Goal: Information Seeking & Learning: Learn about a topic

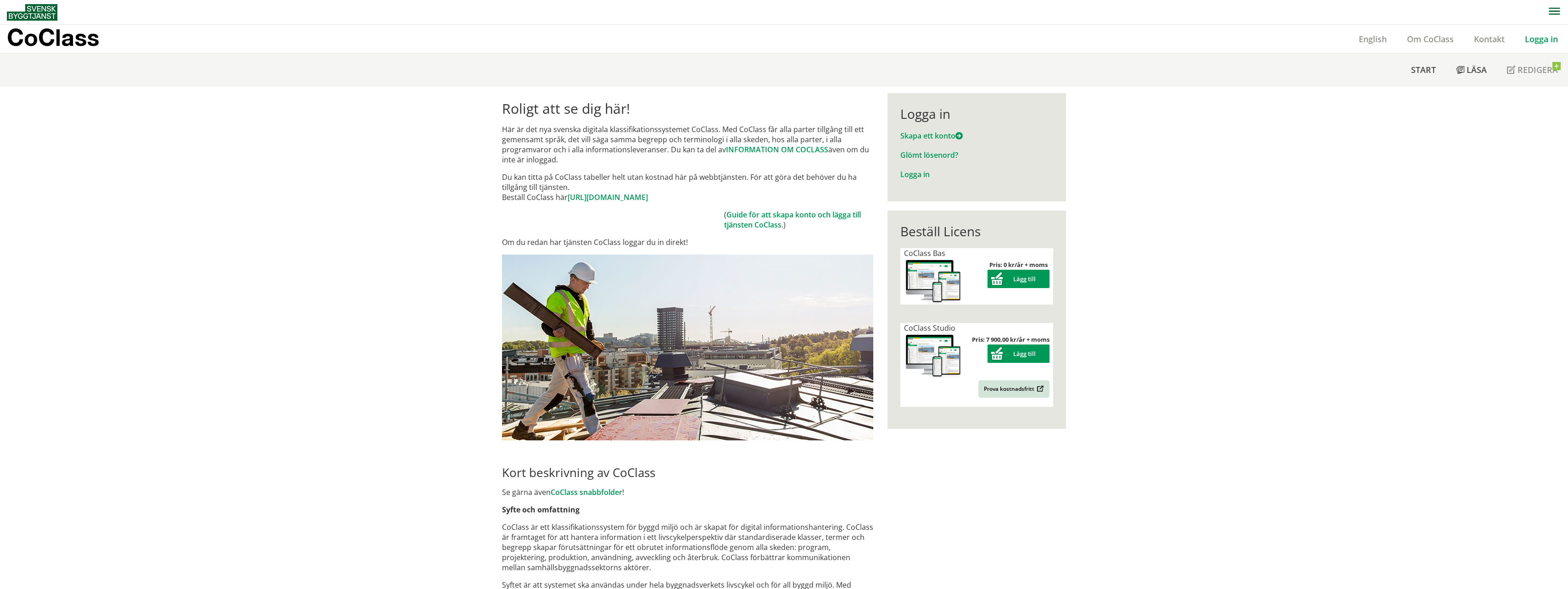
click at [913, 328] on span "CoClass Studio" at bounding box center [929, 328] width 51 height 10
click at [970, 383] on div "Pris: 7 900,00 kr/år + moms Lägg till Prova kostnadsfritt" at bounding box center [1007, 365] width 87 height 84
click at [905, 354] on img at bounding box center [933, 356] width 58 height 46
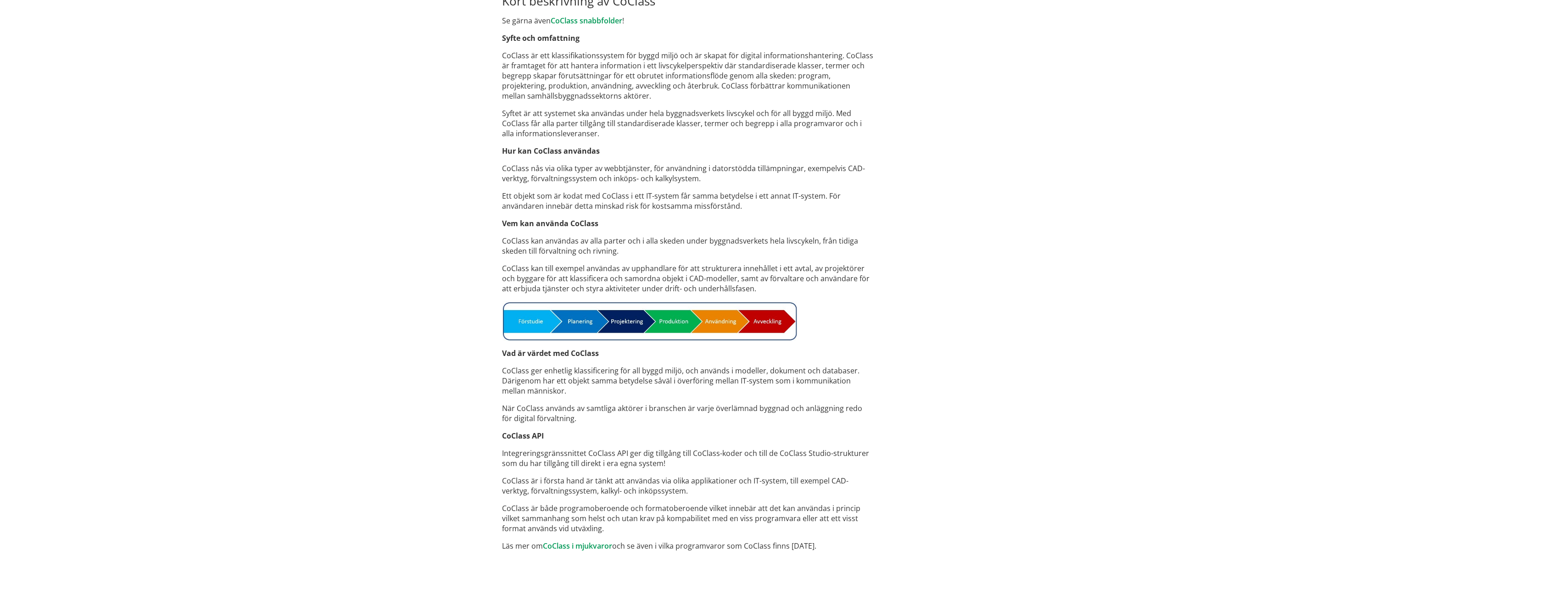
scroll to position [473, 0]
click at [562, 546] on link "CoClass i mjukvaror" at bounding box center [578, 545] width 69 height 10
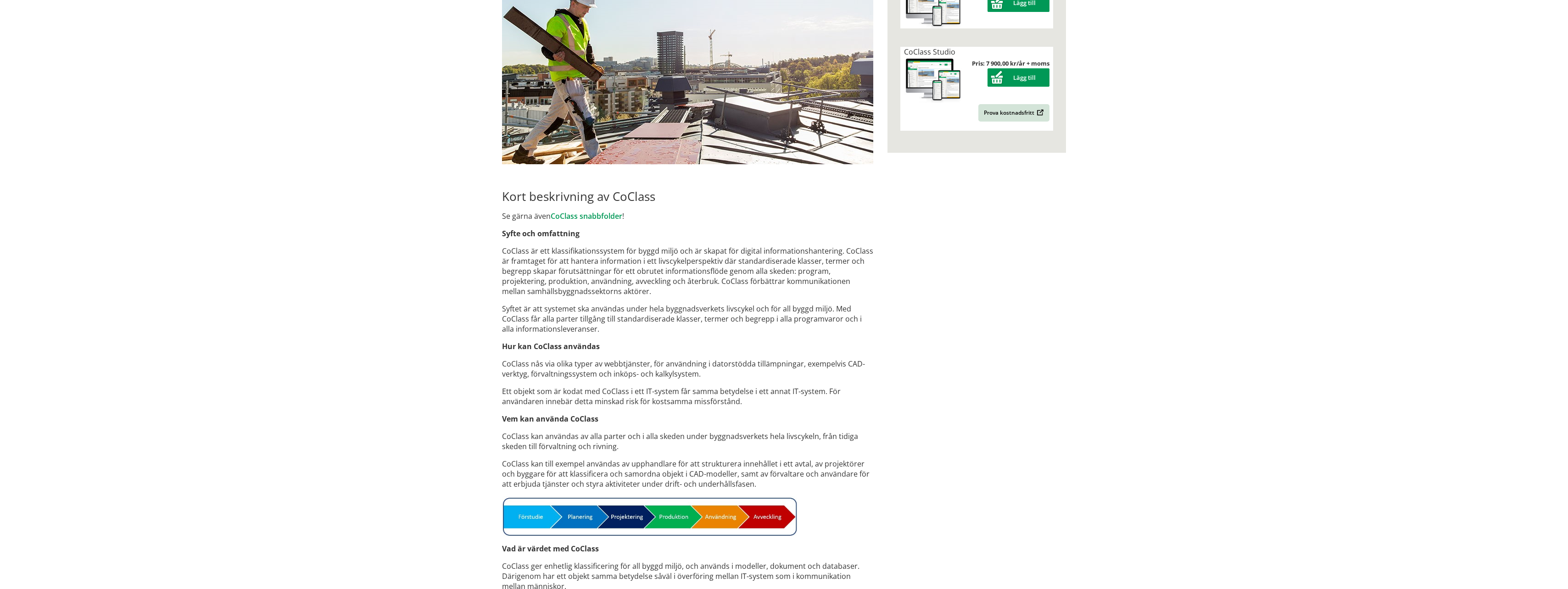
scroll to position [0, 0]
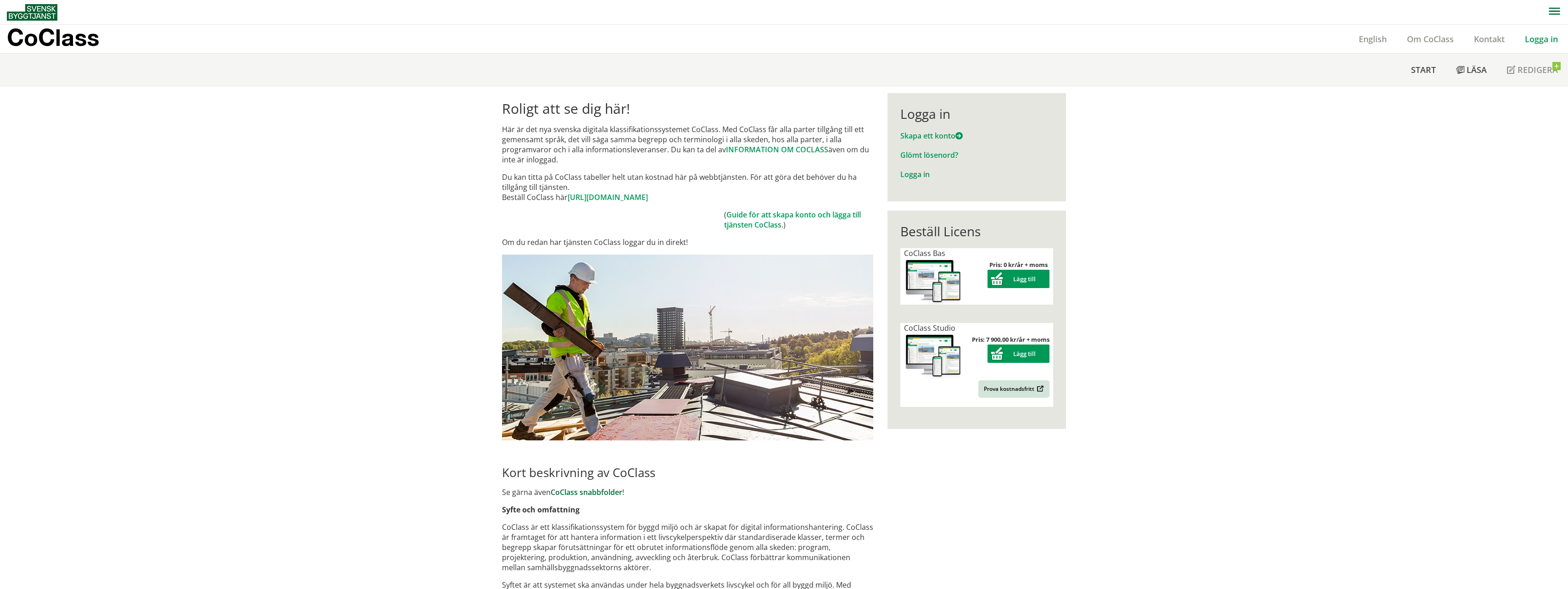
click at [595, 495] on link "CoClass snabbfolder" at bounding box center [587, 492] width 72 height 10
